Goal: Transaction & Acquisition: Purchase product/service

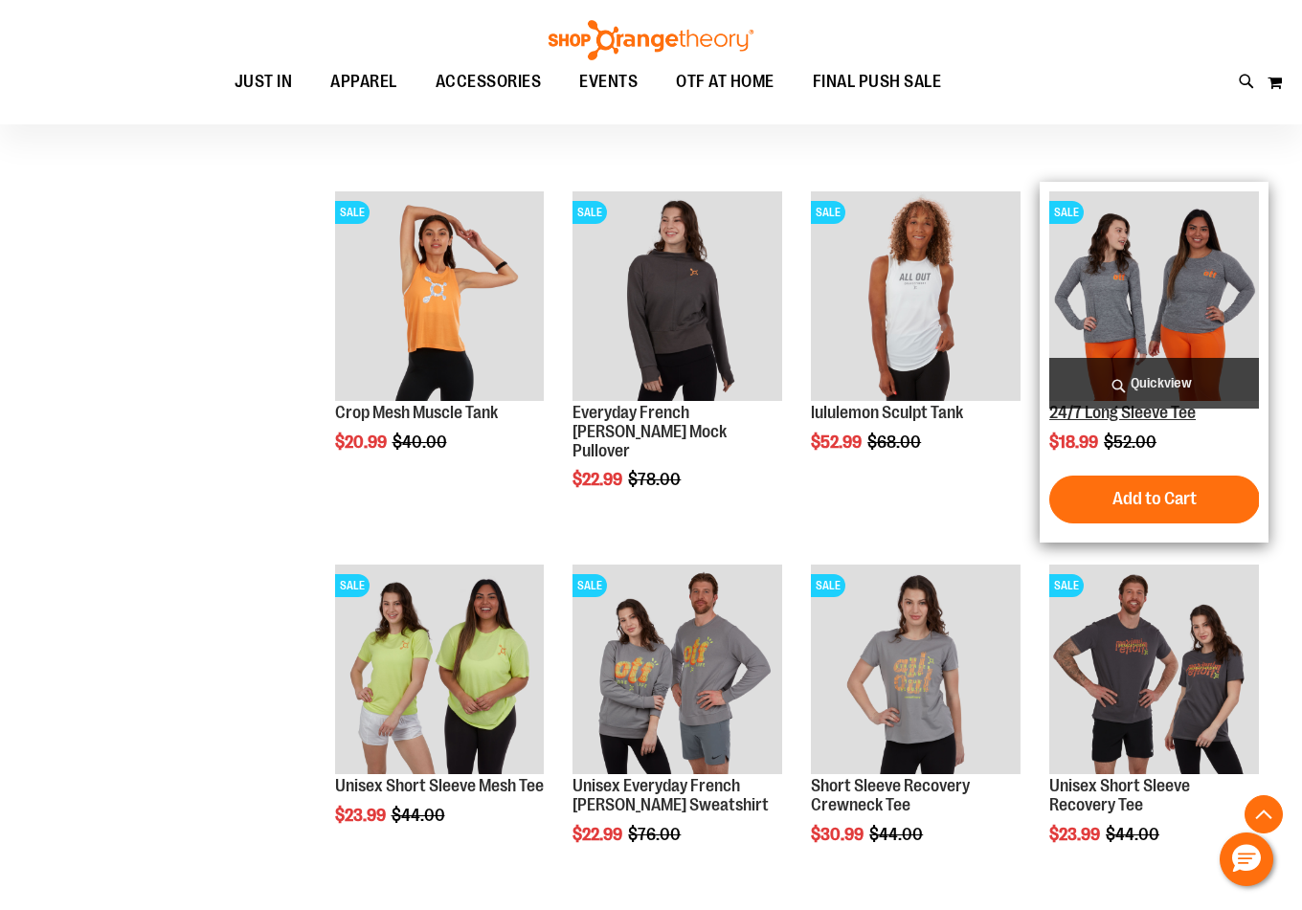
scroll to position [11184, 0]
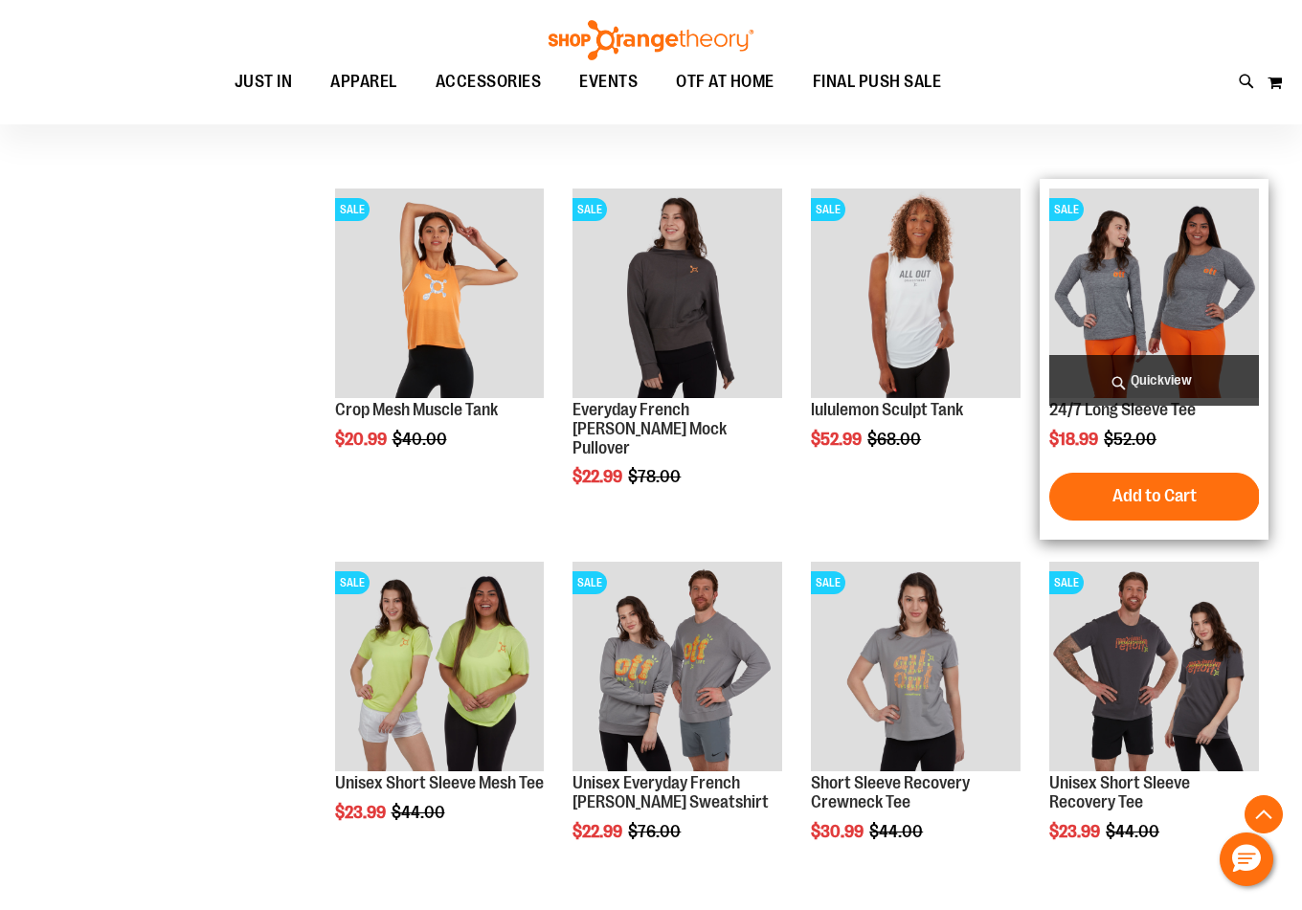
click at [1148, 302] on img "product" at bounding box center [1154, 294] width 210 height 210
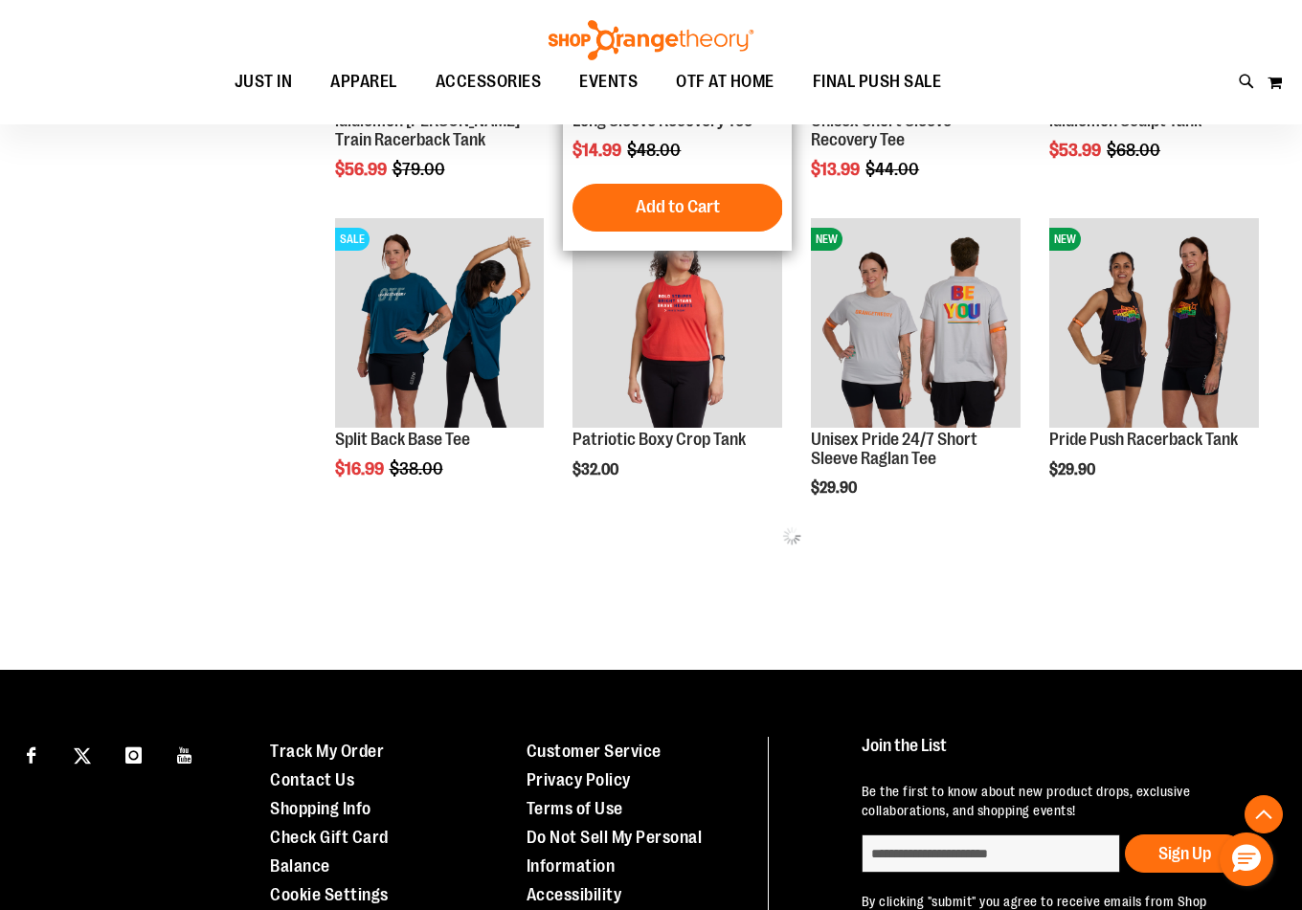
scroll to position [382, 0]
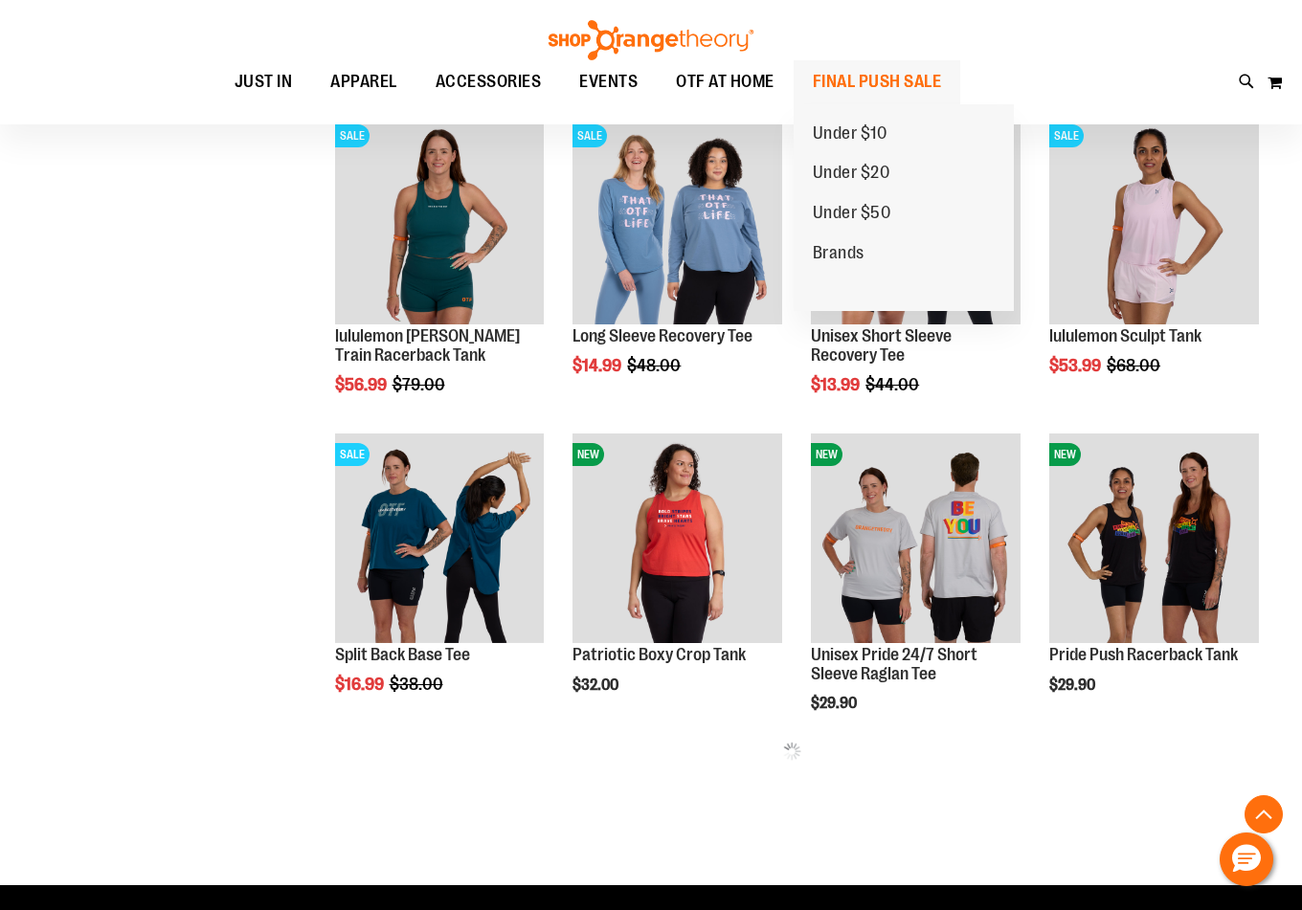
click at [844, 78] on span "FINAL PUSH SALE" at bounding box center [877, 81] width 129 height 43
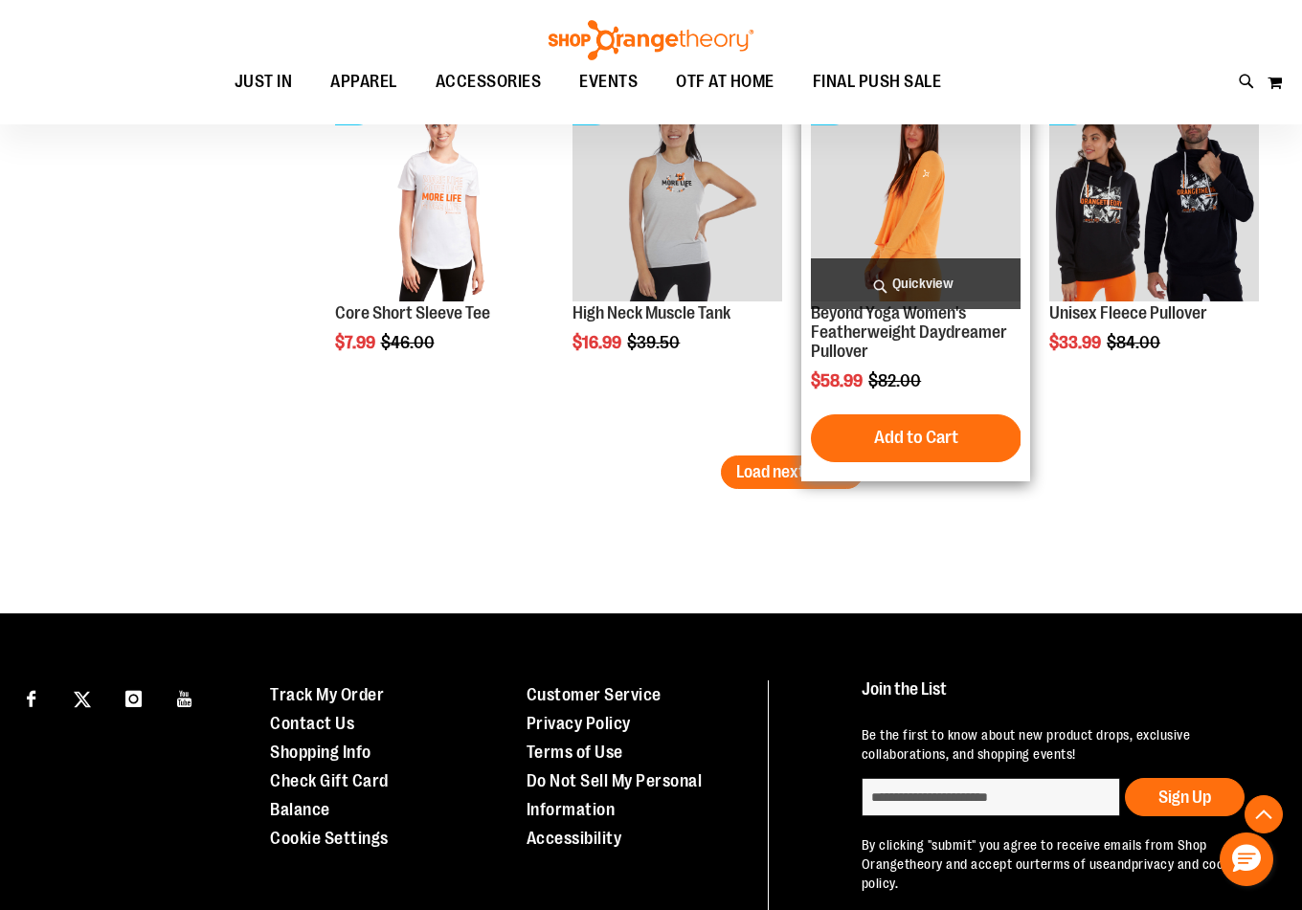
scroll to position [3171, 0]
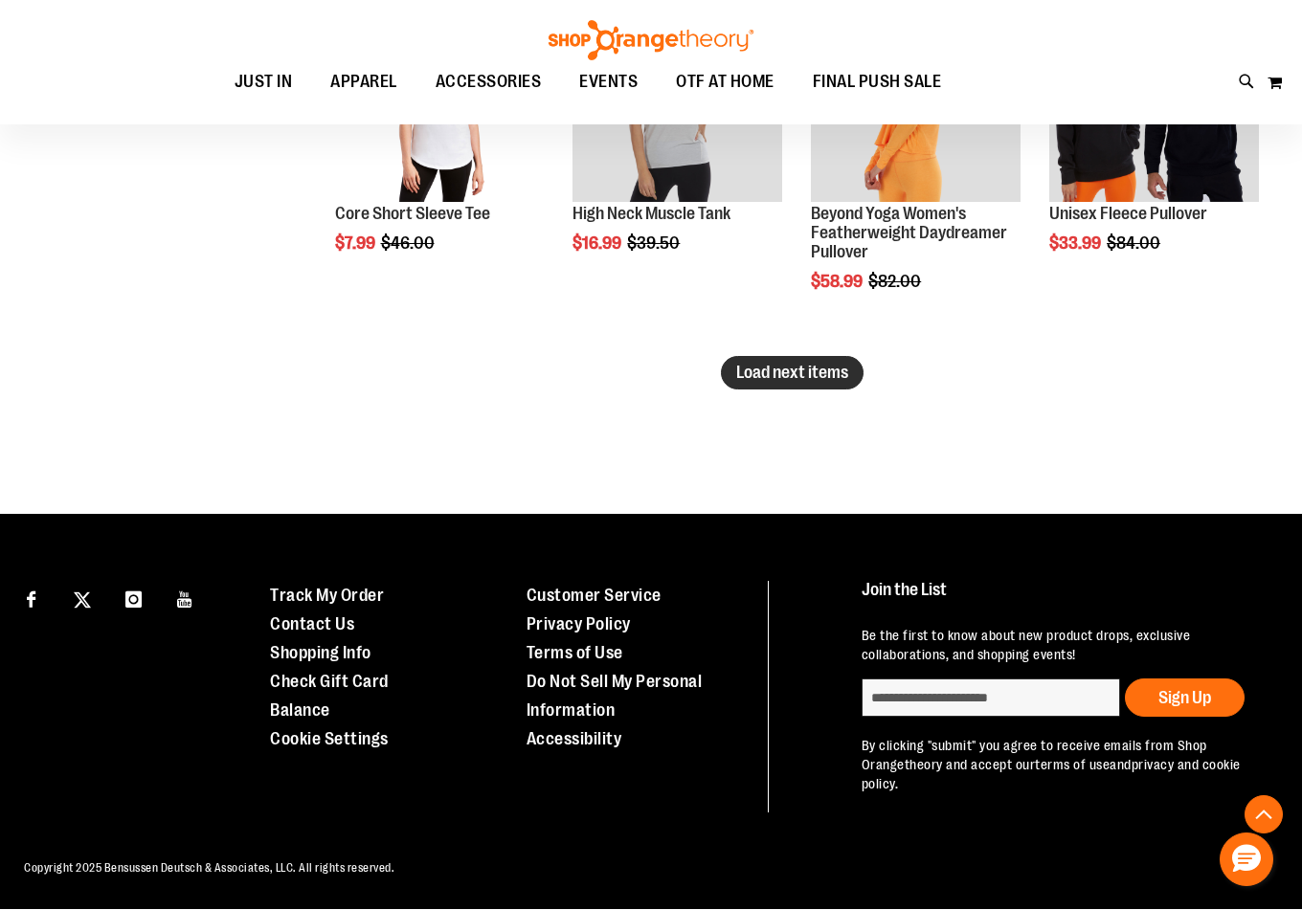
click at [755, 382] on span "Load next items" at bounding box center [792, 372] width 112 height 19
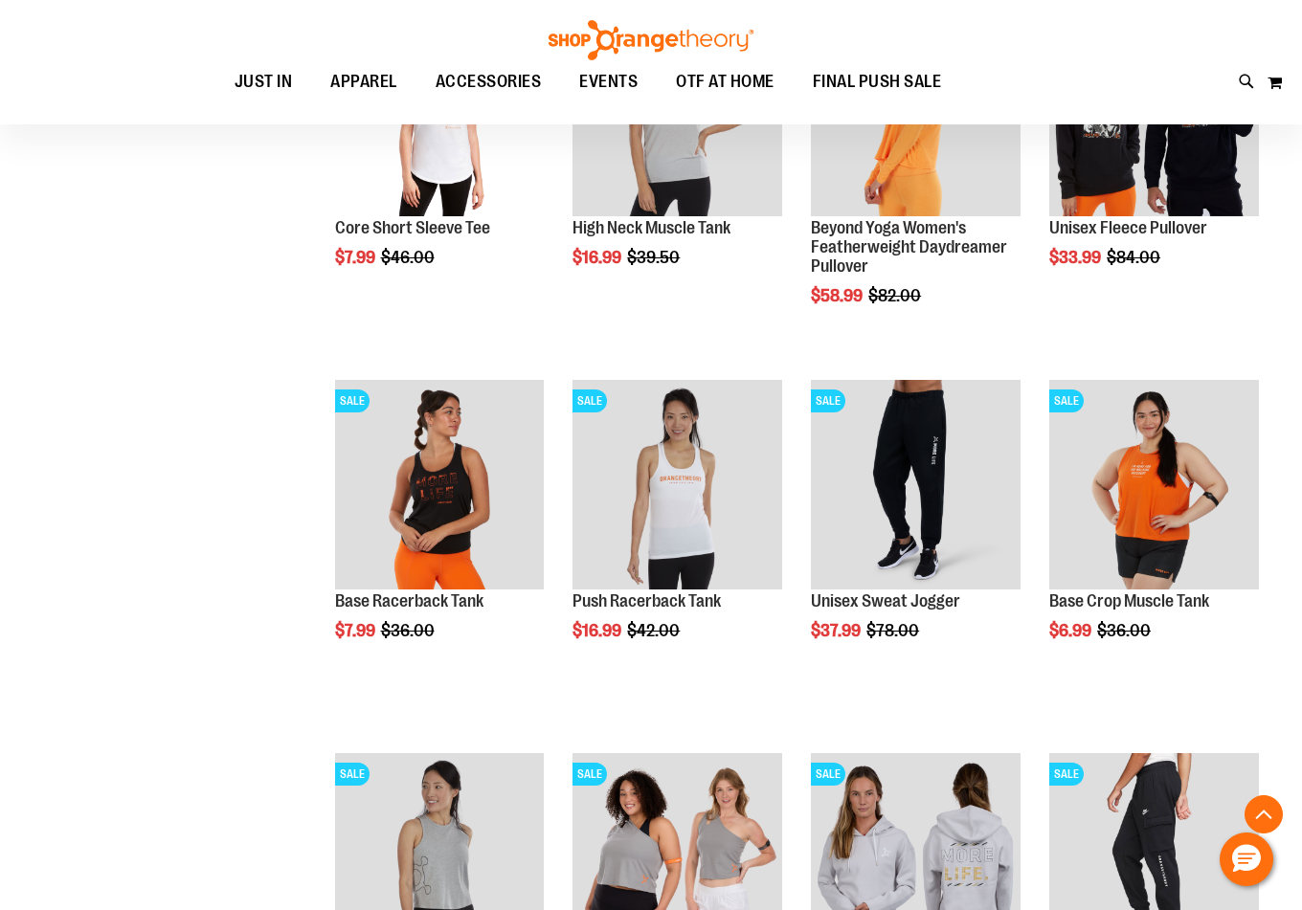
scroll to position [3171, 0]
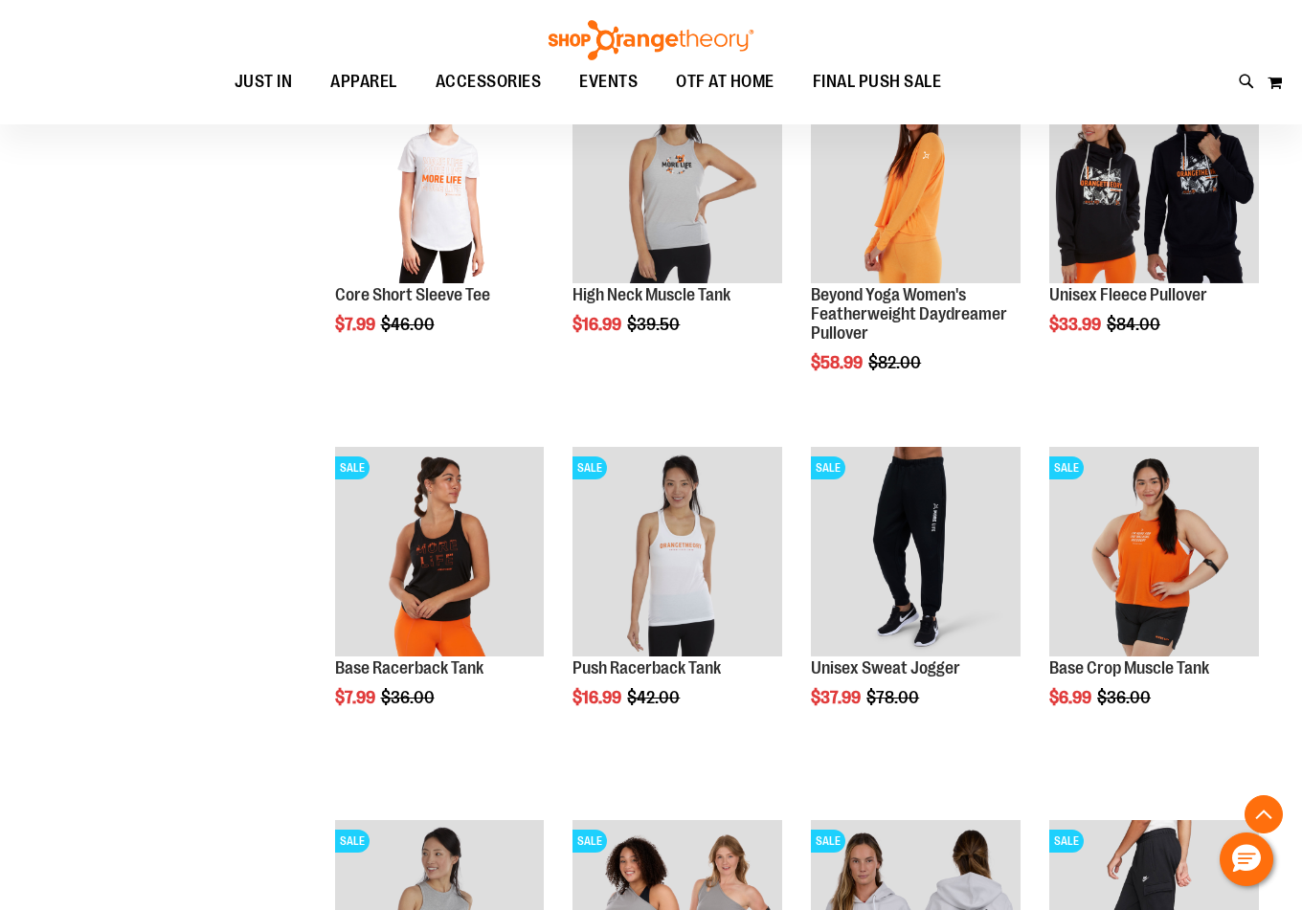
scroll to position [2979, 0]
